Goal: Information Seeking & Learning: Learn about a topic

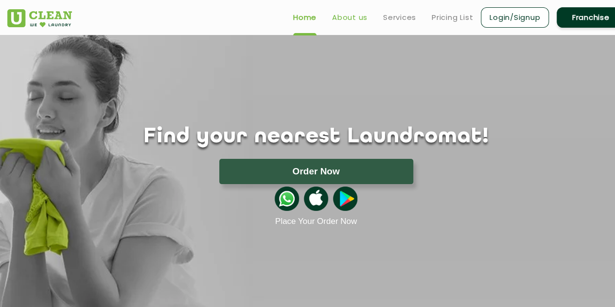
click at [346, 13] on link "About us" at bounding box center [350, 18] width 36 height 12
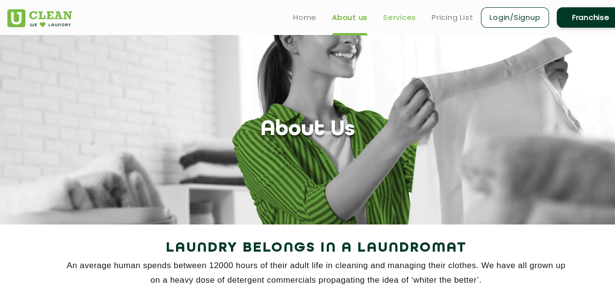
click at [398, 16] on link "Services" at bounding box center [399, 18] width 33 height 12
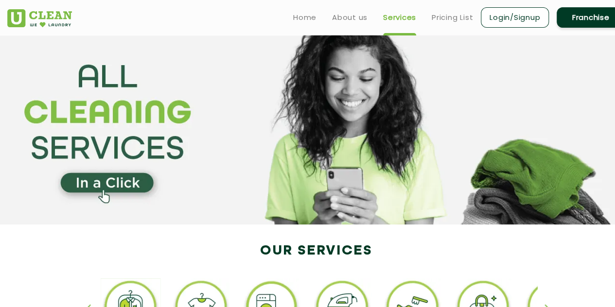
click at [402, 16] on link "Services" at bounding box center [399, 18] width 33 height 12
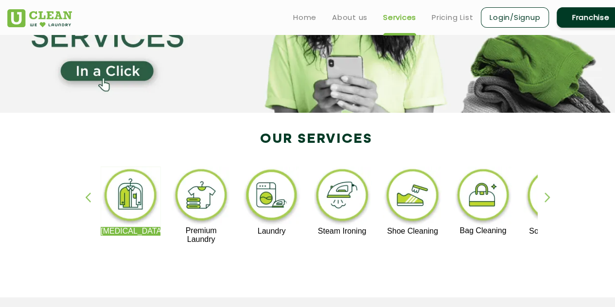
scroll to position [97, 0]
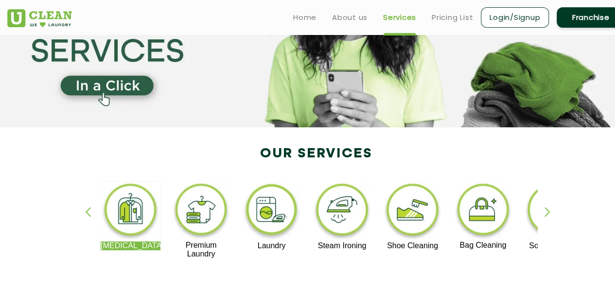
click at [125, 209] on img at bounding box center [131, 211] width 60 height 60
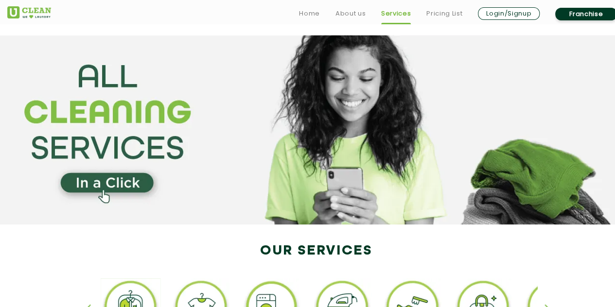
scroll to position [97, 0]
